Goal: Information Seeking & Learning: Check status

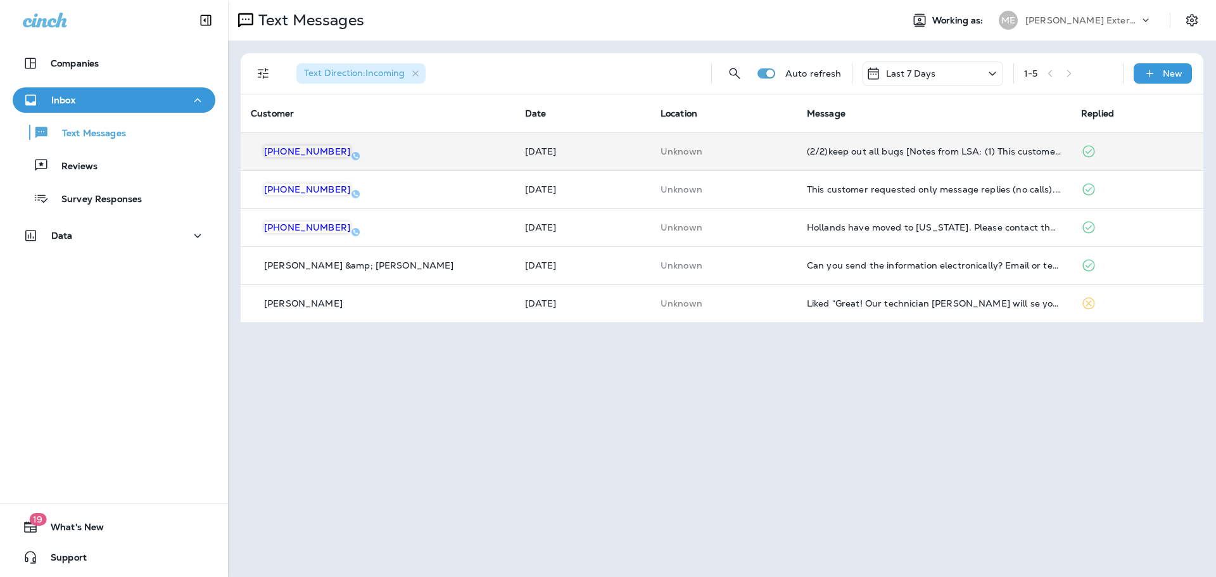
click at [719, 139] on td "Unknown" at bounding box center [723, 151] width 146 height 38
